Goal: Find specific page/section: Find specific page/section

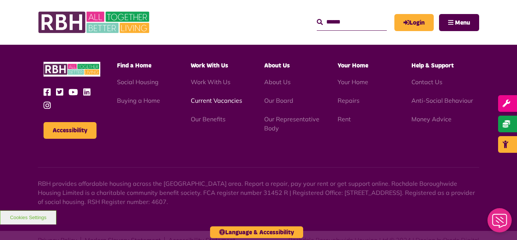
scroll to position [2199, 0]
click at [214, 97] on link "Current Vacancies" at bounding box center [216, 101] width 51 height 8
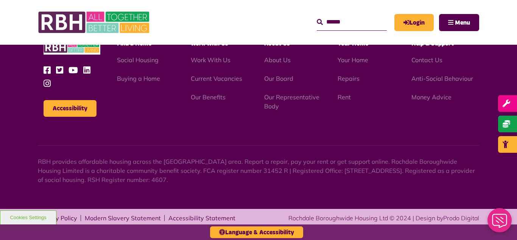
scroll to position [890, 0]
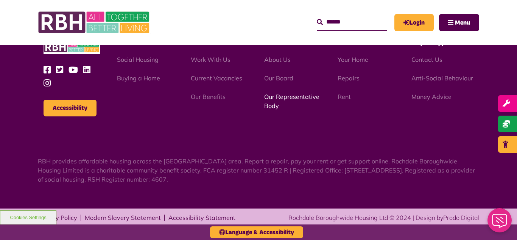
click at [284, 95] on link "Our Representative Body" at bounding box center [291, 101] width 55 height 17
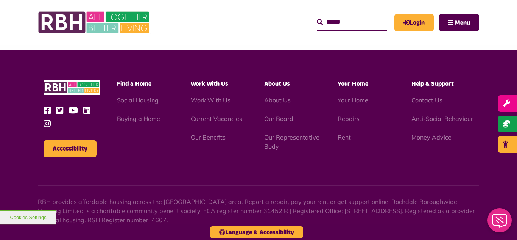
scroll to position [2199, 0]
